Goal: Transaction & Acquisition: Subscribe to service/newsletter

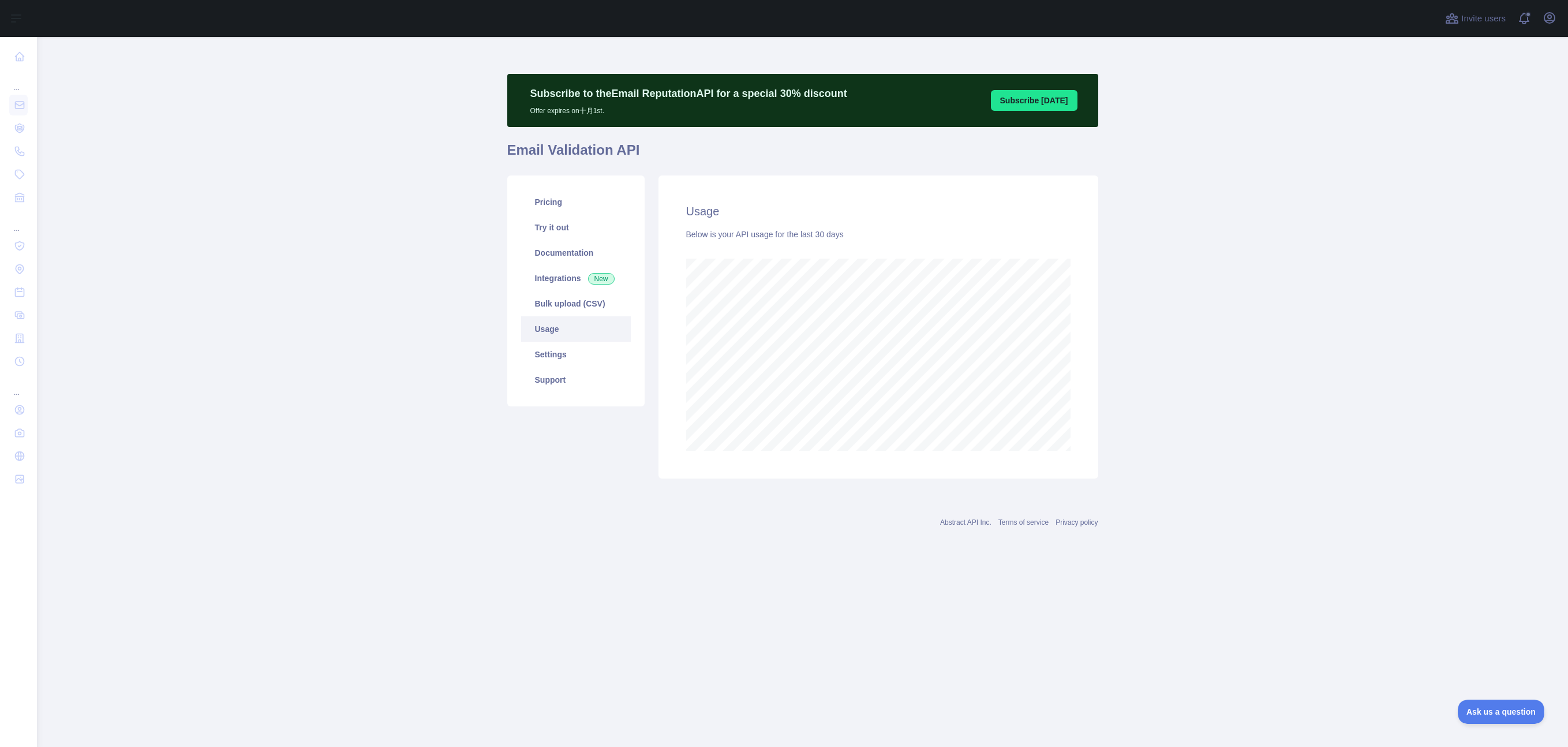
scroll to position [710, 1531]
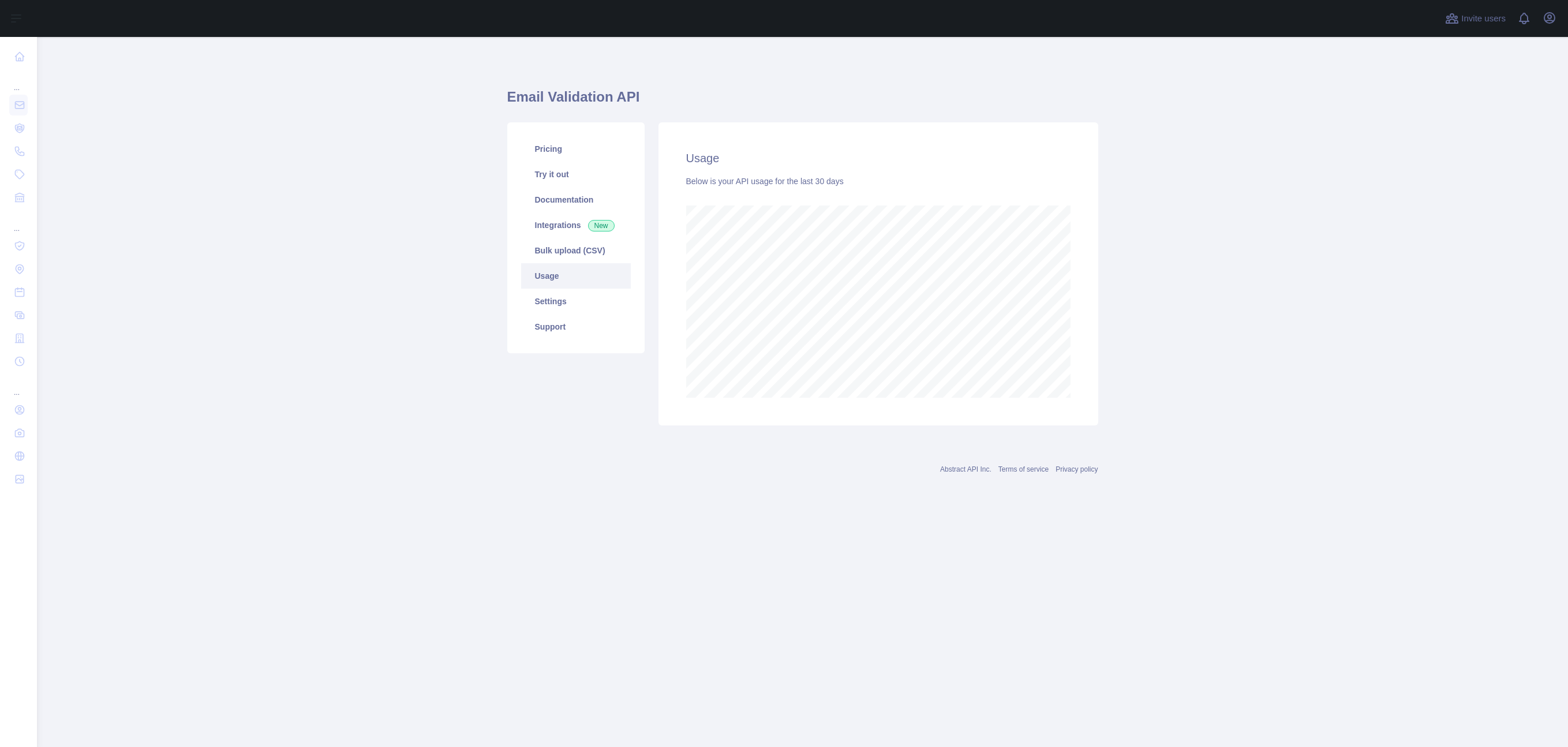
scroll to position [710, 1531]
click at [349, 160] on main "Email Validation API Pricing Try it out Documentation Integrations New Bulk upl…" at bounding box center [802, 392] width 1531 height 710
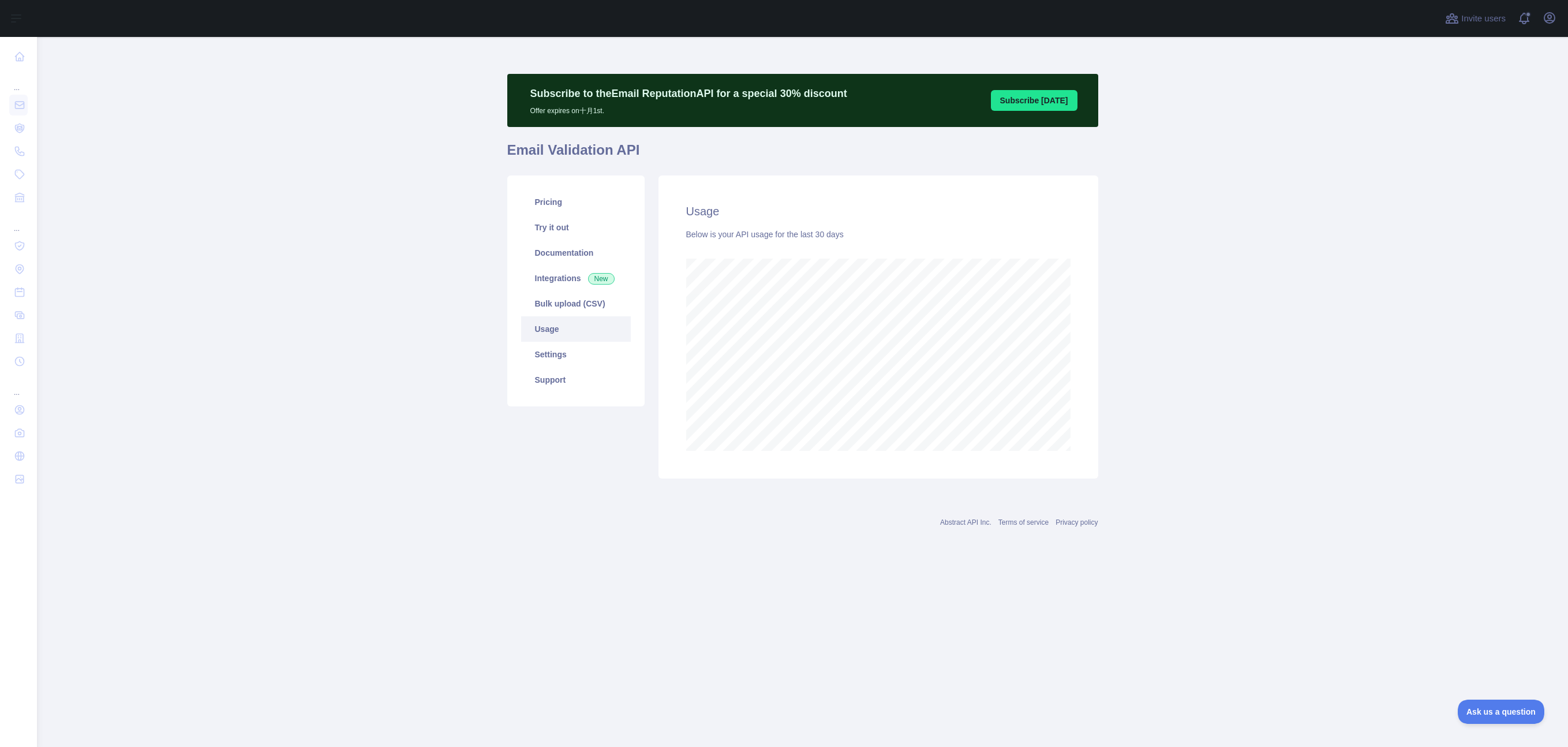
scroll to position [0, 0]
click at [389, 261] on main "Subscribe to the Email Reputation API for a special 30 % discount Offer expires…" at bounding box center [802, 392] width 1531 height 710
click at [1211, 369] on main "Subscribe to the Email Reputation API for a special 30 % discount Offer expires…" at bounding box center [802, 392] width 1531 height 710
click at [233, 173] on main "Subscribe to the Email Reputation API for a special 30 % discount Offer expires…" at bounding box center [802, 392] width 1531 height 710
